Goal: Information Seeking & Learning: Learn about a topic

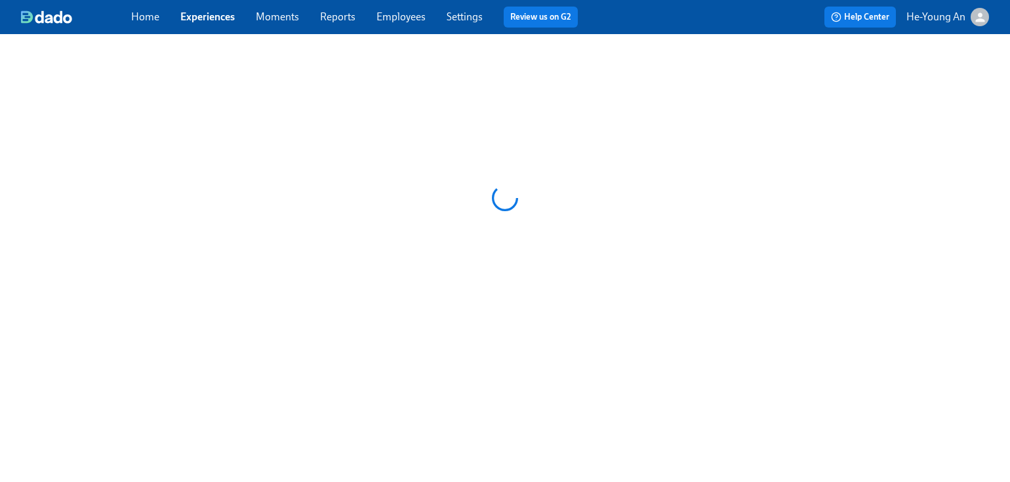
click at [216, 7] on div "Home Experiences Moments Reports Employees Settings Review us on G2" at bounding box center [359, 17] width 457 height 21
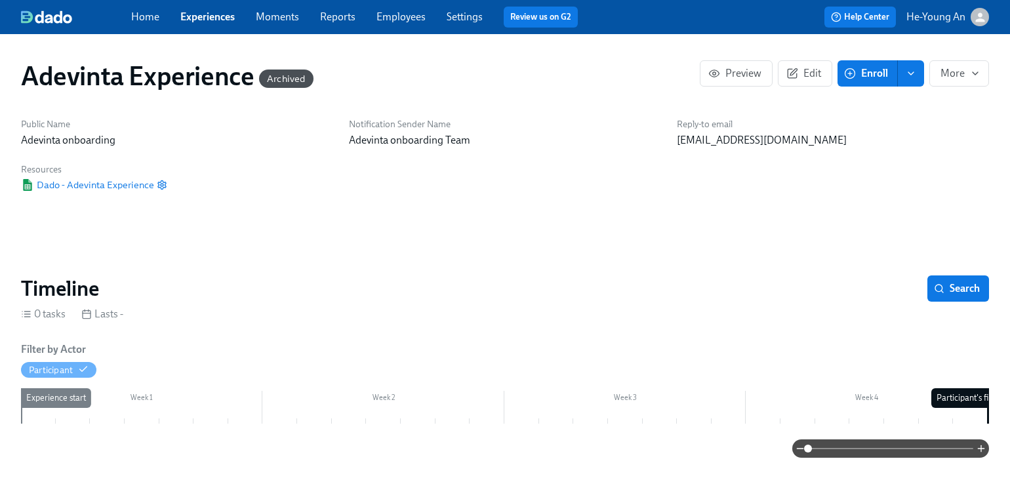
click at [216, 20] on link "Experiences" at bounding box center [207, 16] width 54 height 12
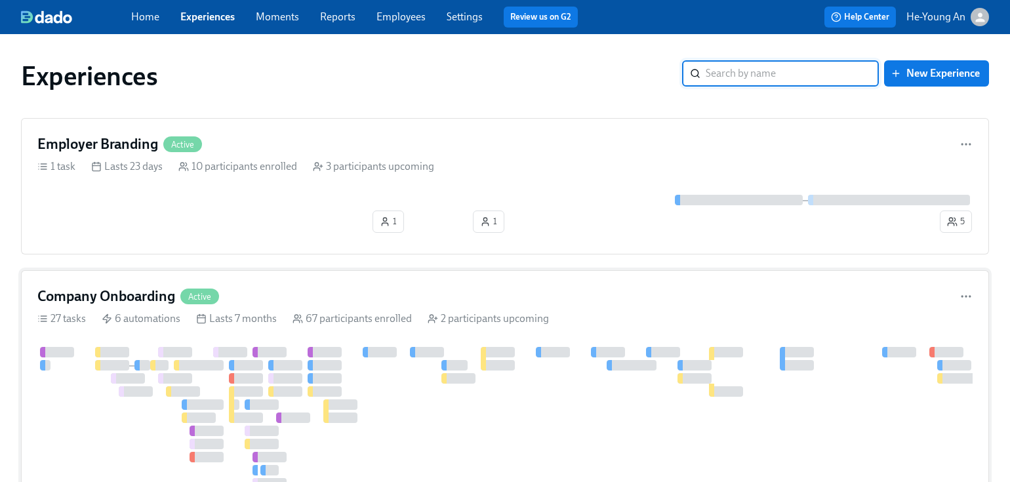
click at [149, 363] on div at bounding box center [142, 365] width 16 height 10
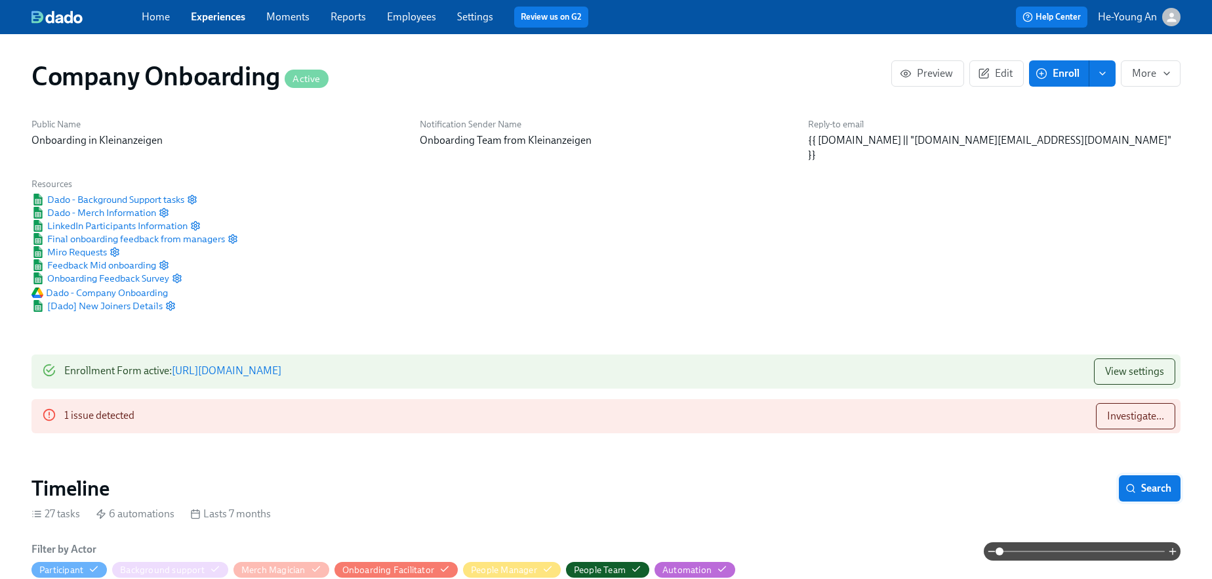
click at [1010, 482] on span "Search" at bounding box center [1149, 488] width 43 height 13
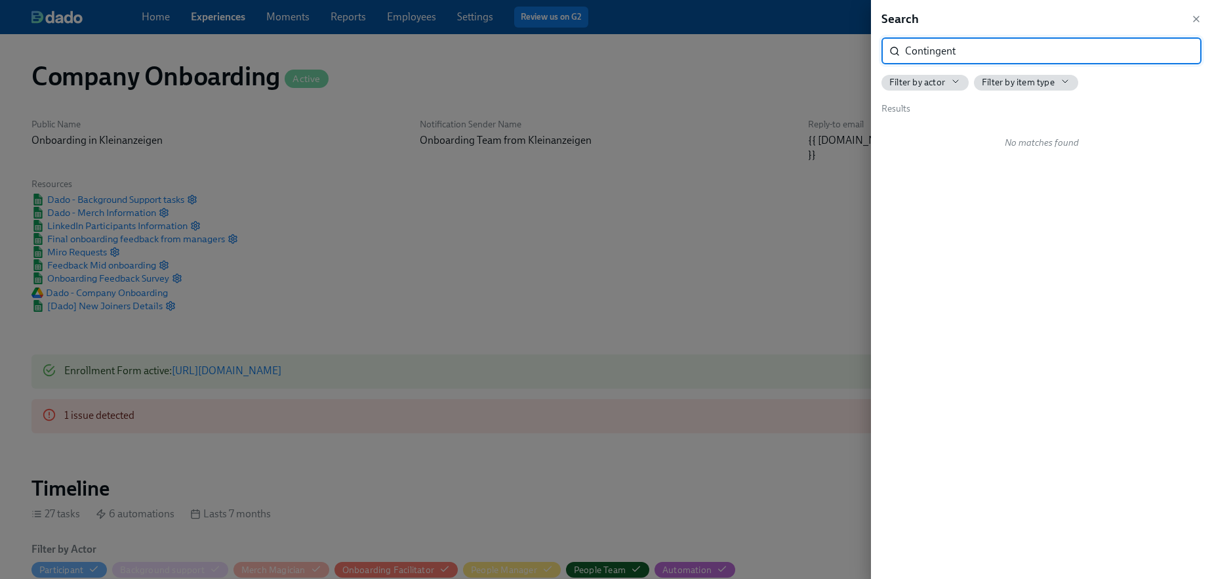
type input "Contingent"
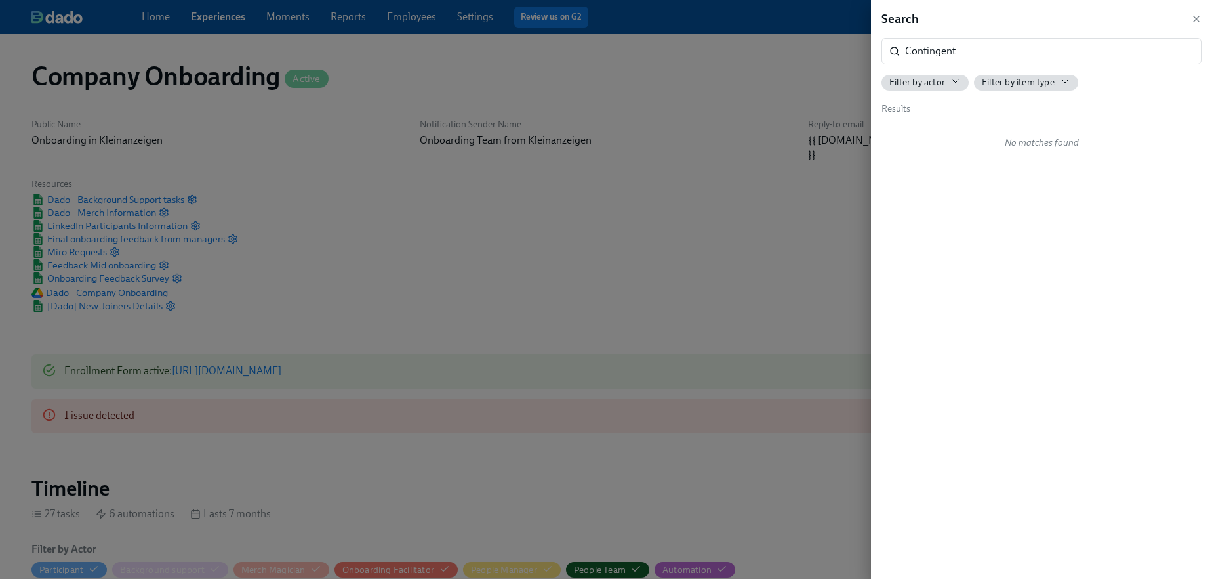
click at [958, 85] on icon "button" at bounding box center [956, 81] width 10 height 10
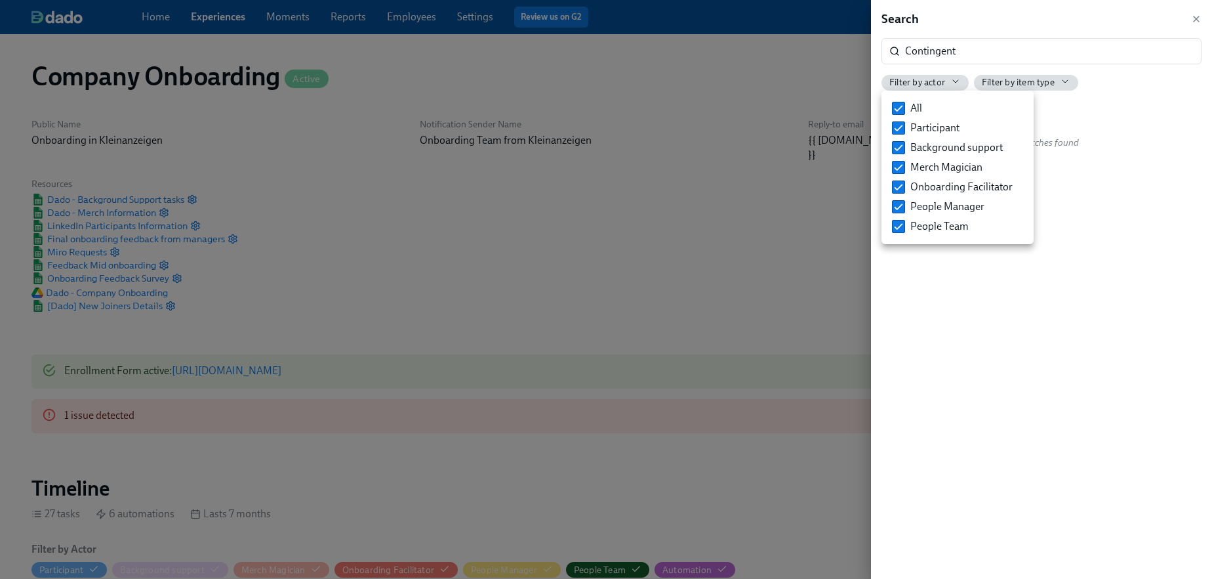
click at [1010, 79] on div at bounding box center [606, 289] width 1212 height 579
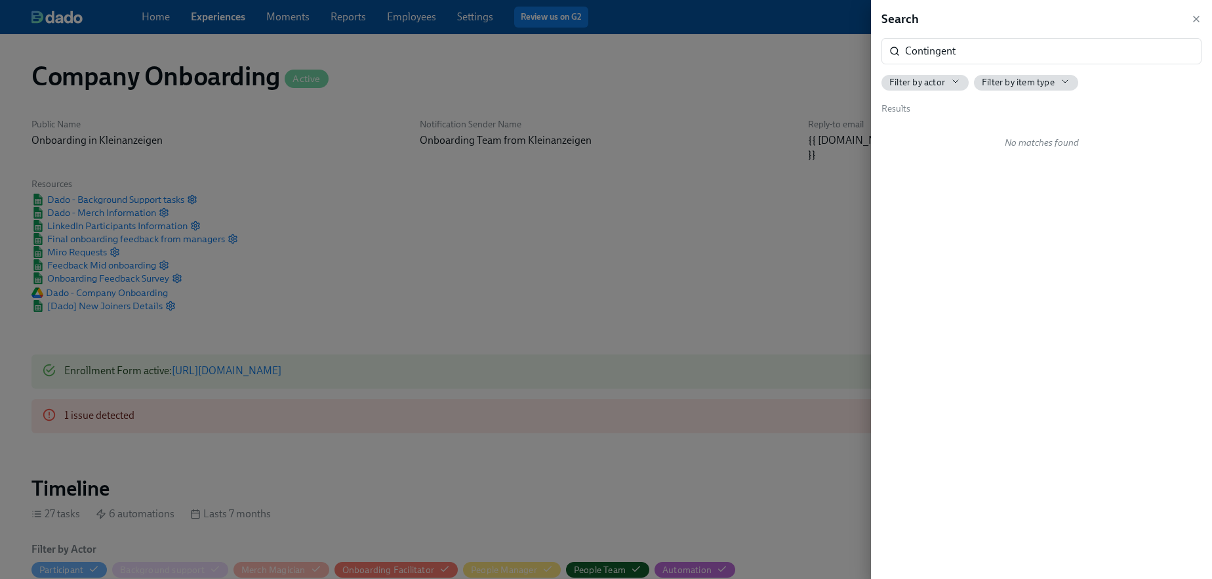
click at [1010, 79] on span "Filter by item type" at bounding box center [1018, 82] width 73 height 12
click at [783, 223] on div at bounding box center [606, 289] width 1212 height 579
click at [784, 223] on div at bounding box center [606, 289] width 1212 height 579
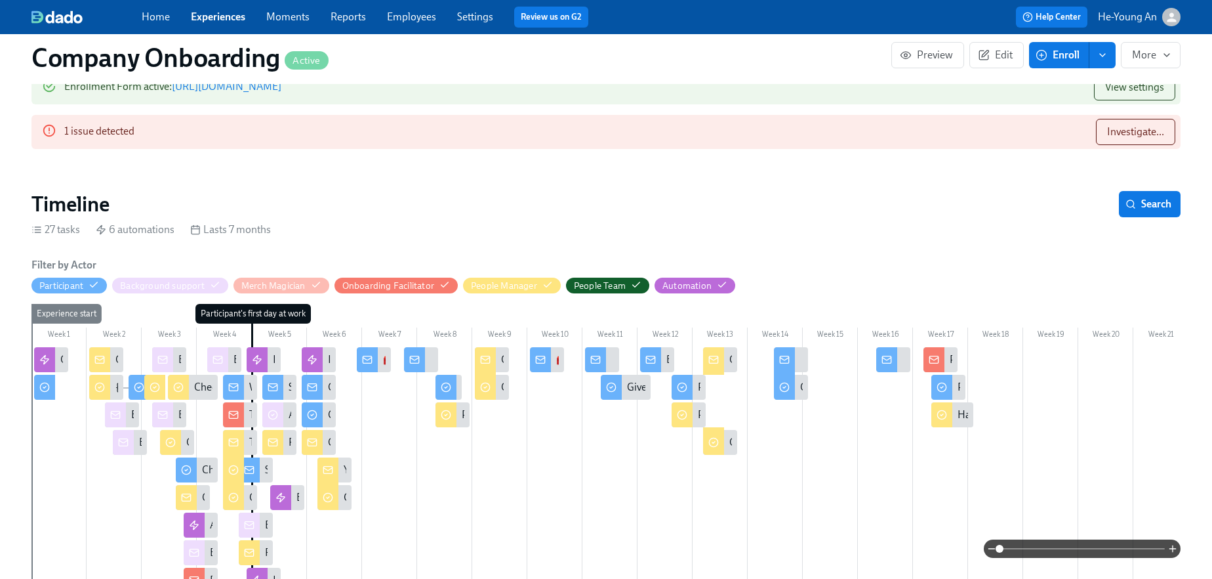
scroll to position [281, 0]
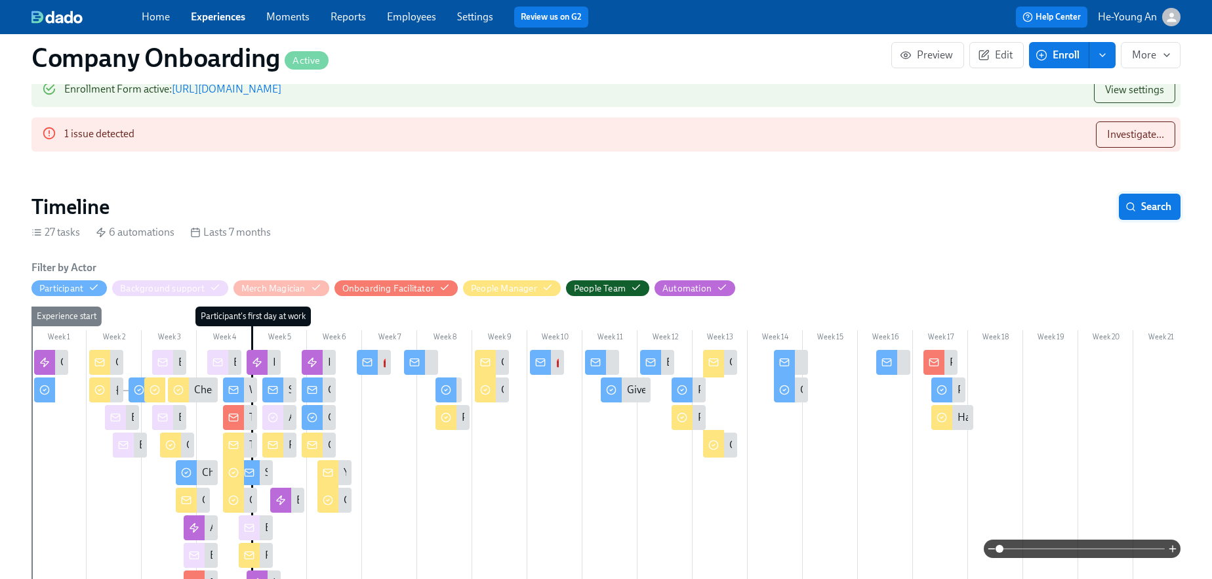
click at [1010, 200] on span "Search" at bounding box center [1149, 206] width 43 height 13
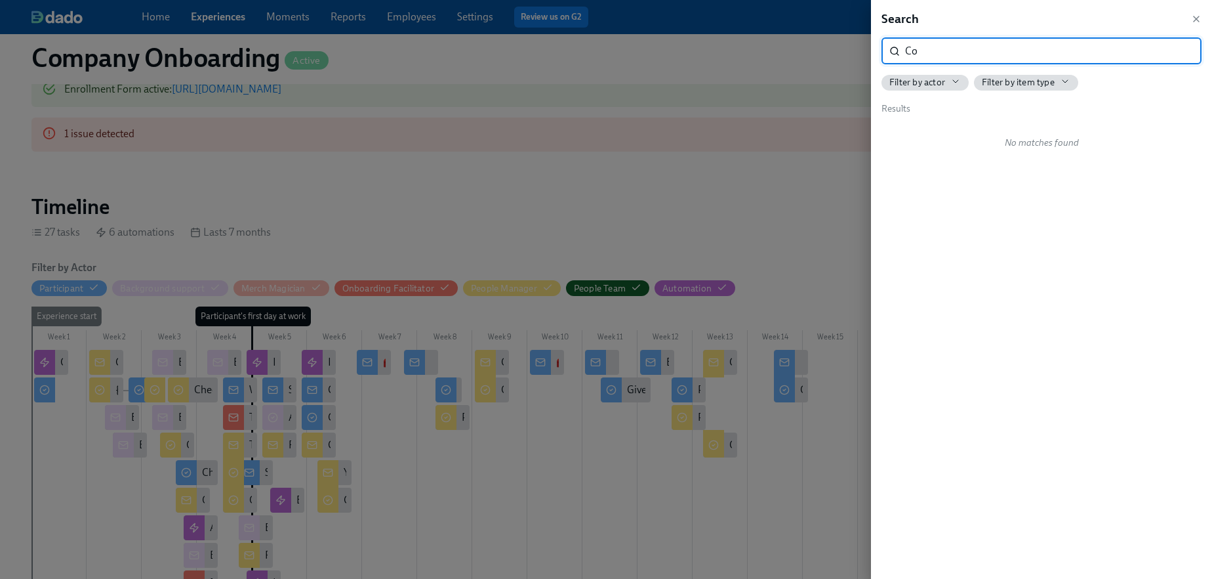
type input "C"
type input "babbel"
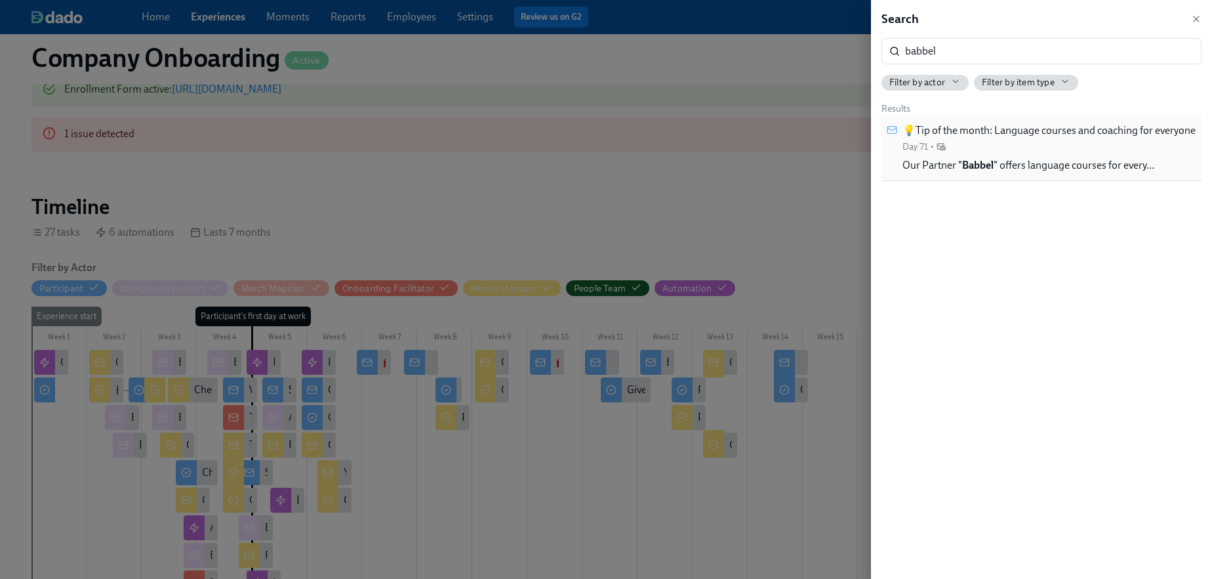
click at [1010, 171] on span "Our Partner " Babbel " offers language courses for every…" at bounding box center [1029, 165] width 252 height 14
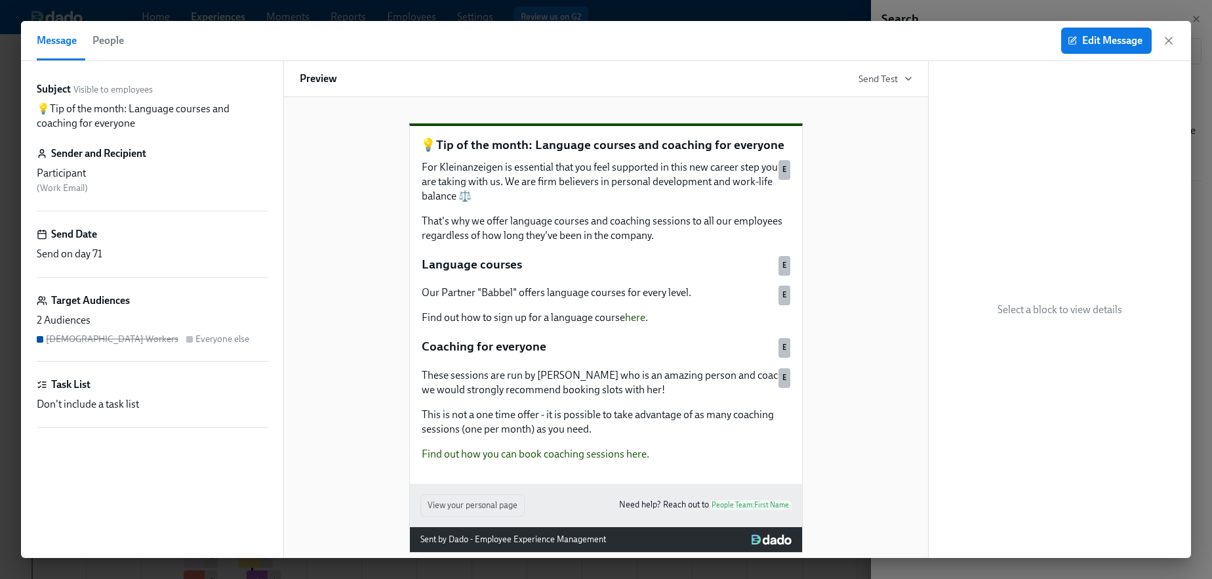
scroll to position [33, 0]
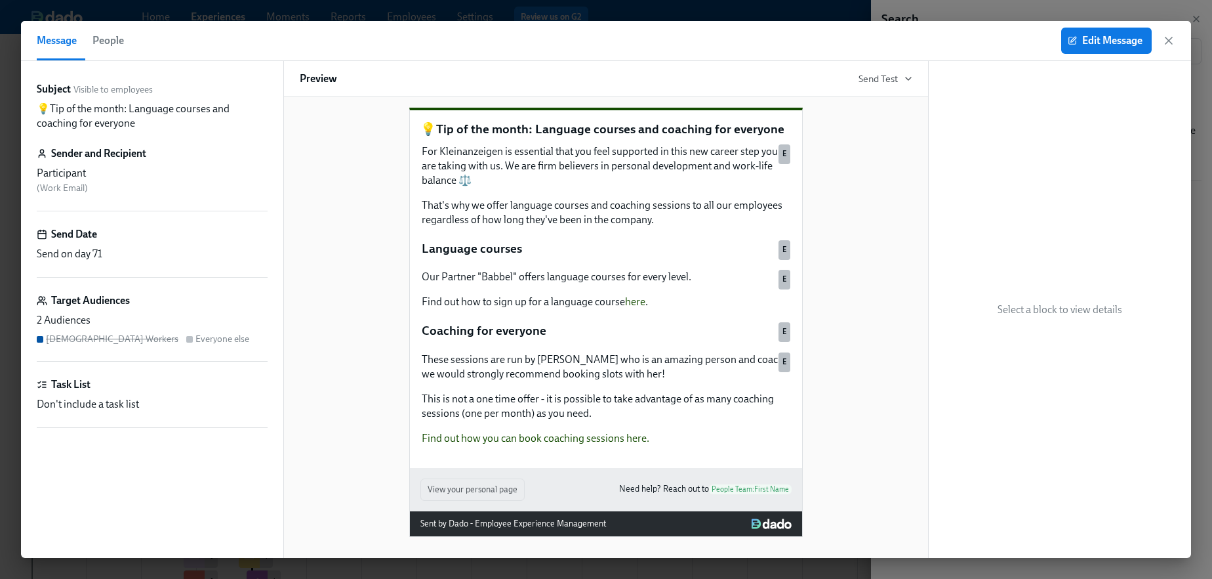
click at [193, 317] on div "2 Audiences" at bounding box center [152, 320] width 231 height 14
click at [110, 30] on button "People" at bounding box center [108, 40] width 47 height 39
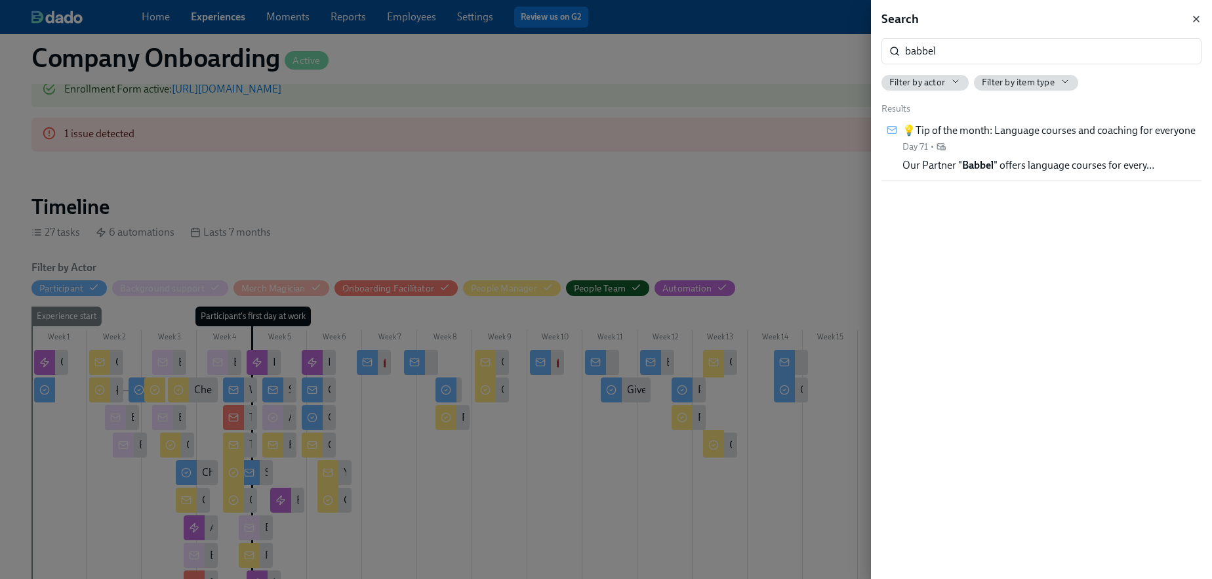
click at [1010, 16] on icon "button" at bounding box center [1196, 18] width 5 height 5
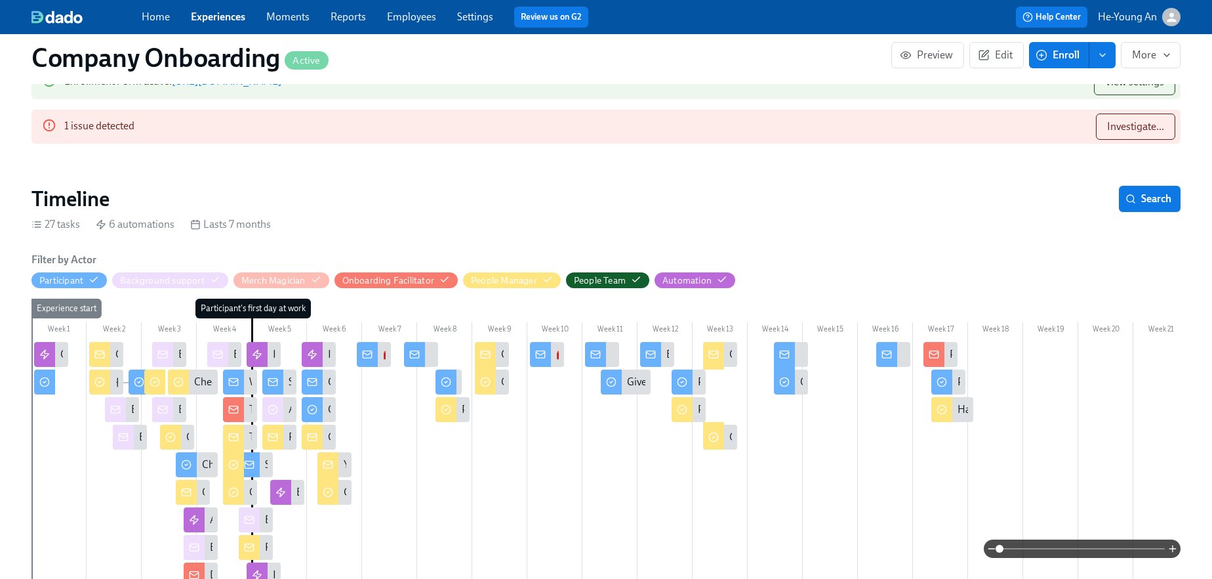
scroll to position [288, 0]
